Goal: Navigation & Orientation: Find specific page/section

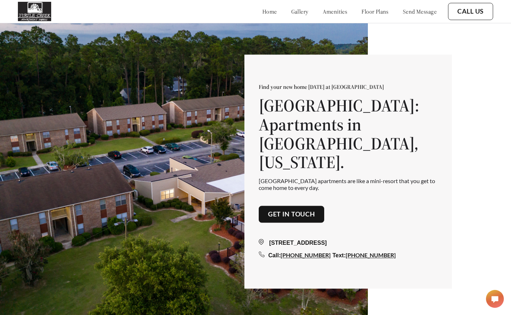
click at [291, 11] on link "gallery" at bounding box center [299, 11] width 17 height 7
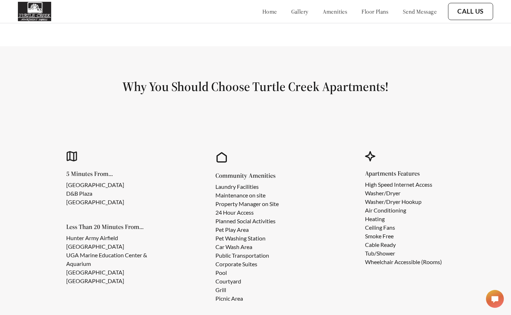
scroll to position [570, 0]
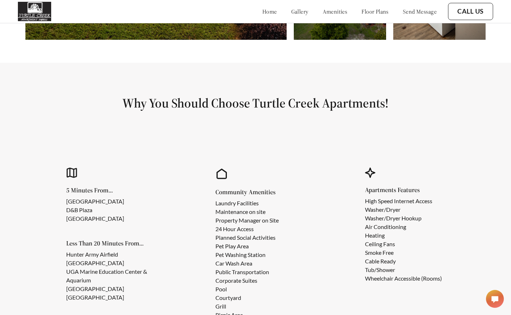
click at [374, 10] on link "floor plans" at bounding box center [374, 11] width 27 height 7
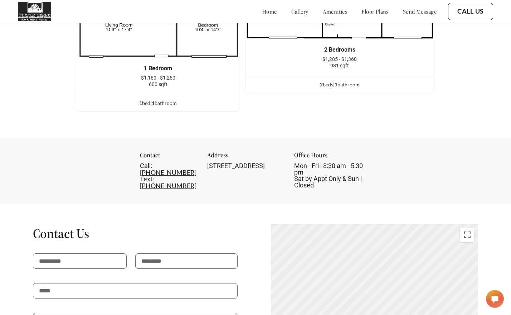
scroll to position [905, 0]
